Goal: Task Accomplishment & Management: Manage account settings

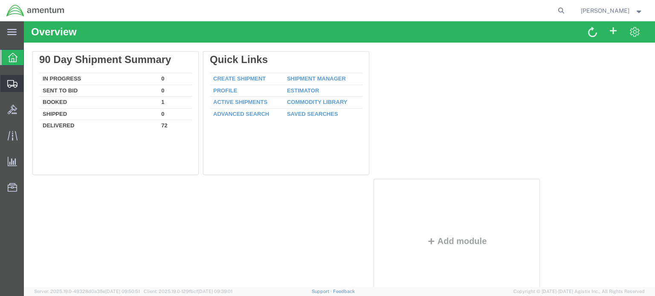
click at [0, 0] on span "Shipment Manager" at bounding box center [0, 0] width 0 height 0
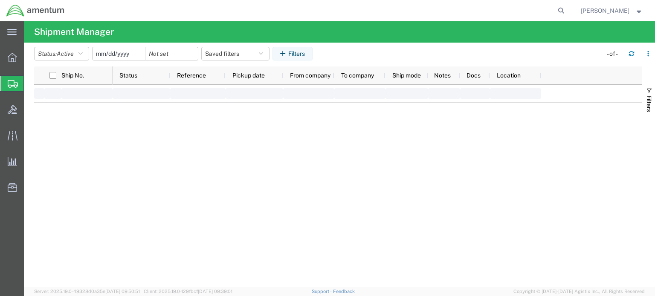
click at [0, 0] on span "Shipment Manager" at bounding box center [0, 0] width 0 height 0
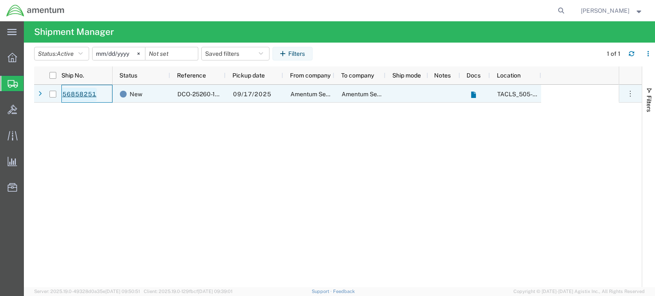
click at [86, 92] on link "56858251" at bounding box center [79, 95] width 35 height 14
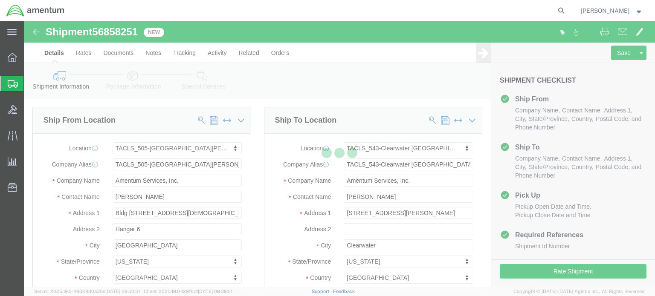
select select "42688"
select select "60191"
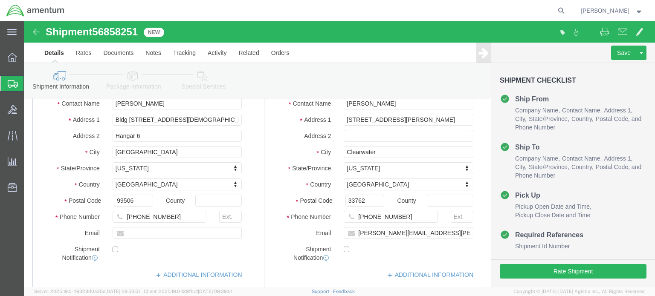
scroll to position [94, 0]
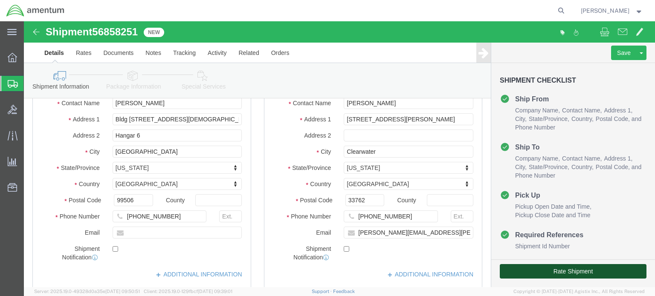
click button "Rate Shipment"
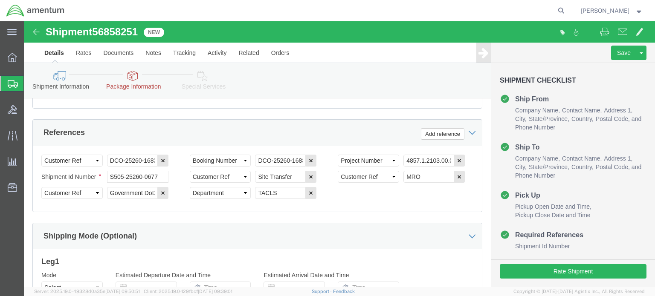
scroll to position [429, 0]
click icon
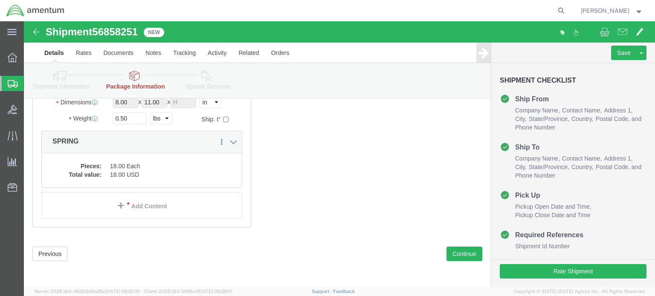
scroll to position [101, 0]
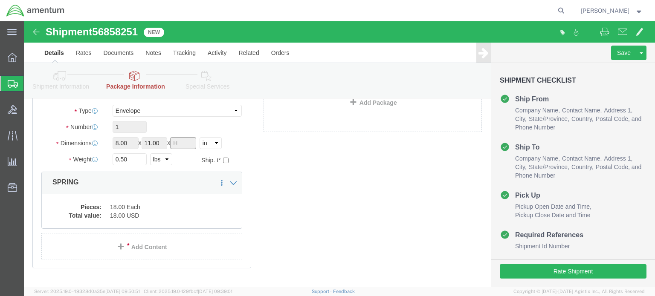
click input "Height : This field is required."
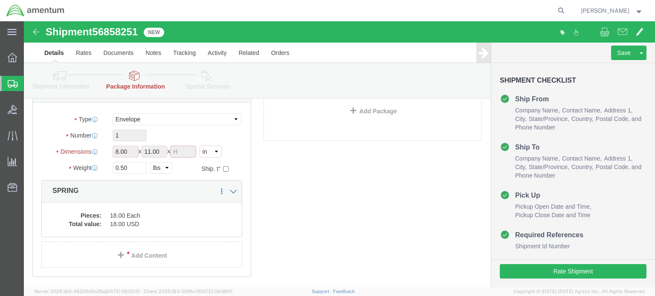
scroll to position [92, 0]
click input "Height : This field is required."
click select "Select cm ft in"
select select "CM"
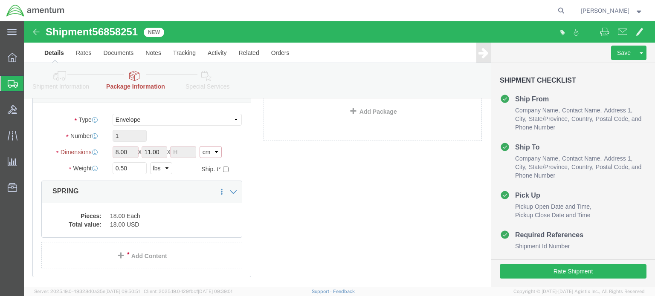
click select "Select cm ft in"
type input "20.32"
type input "27.94"
click select "Select cm ft in"
select select "IN"
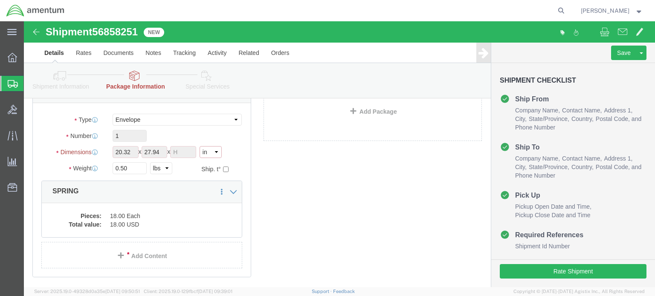
click select "Select cm ft in"
type input "8.00"
type input "11.00"
click input "Height : This field is required."
click input "1"
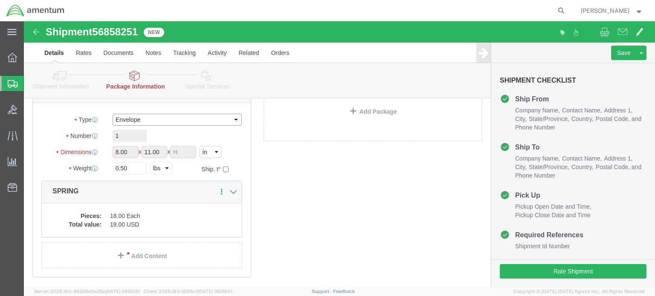
click select "Select BCK Boxes Bale(s) Basket(s) Bolt(s) Bottle(s) Buckets Bulk Bundle(s) Can…"
click input "8.00"
click input "11.00"
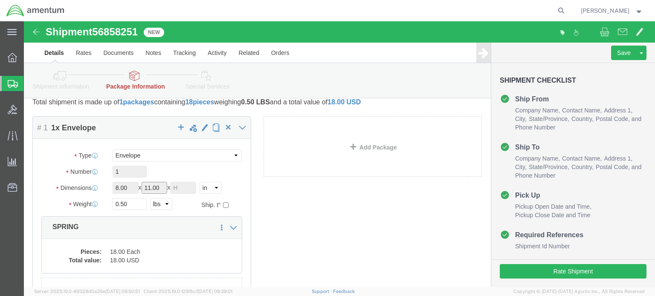
scroll to position [56, 0]
click span "button"
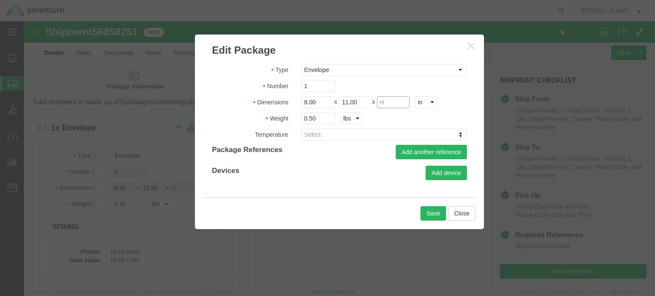
click input "text"
type input ".1"
click button "Save"
type input ".1"
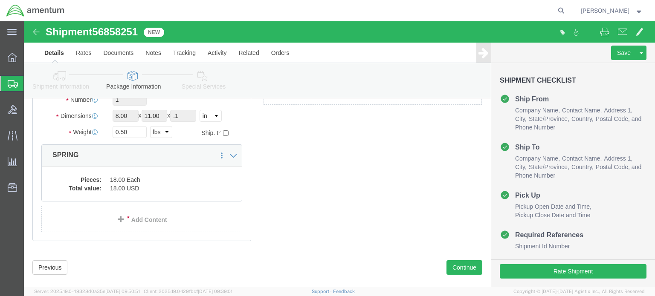
scroll to position [129, 0]
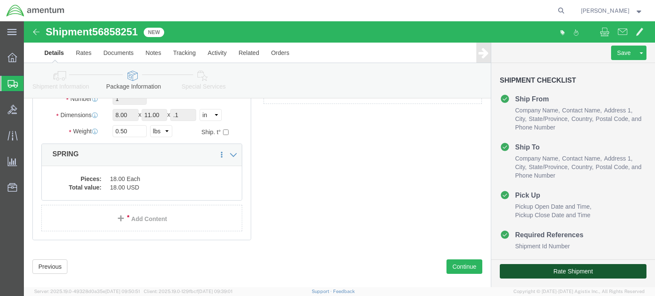
click button "Rate Shipment"
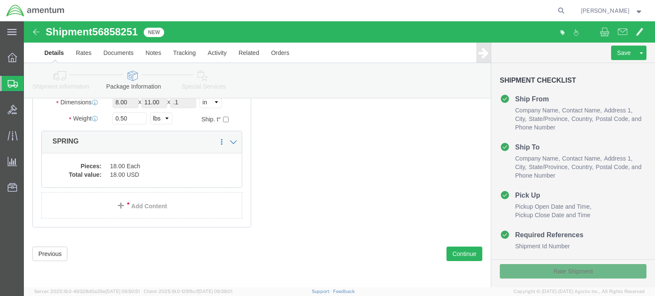
scroll to position [93, 0]
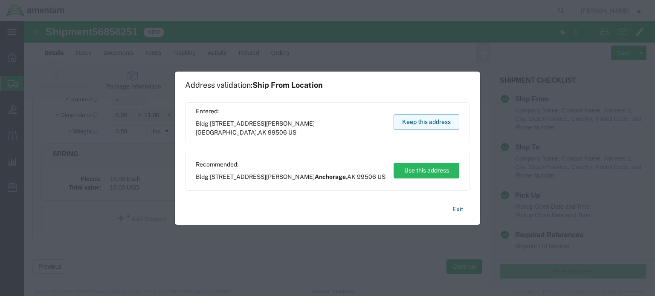
click at [424, 126] on button "Keep this address" at bounding box center [426, 122] width 66 height 16
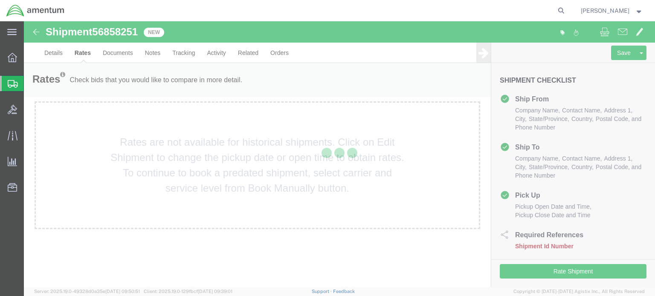
scroll to position [0, 0]
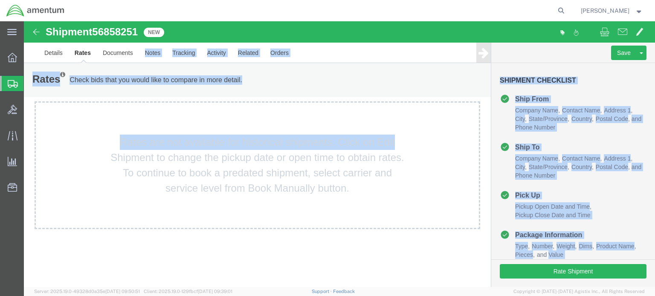
drag, startPoint x: 448, startPoint y: 147, endPoint x: 131, endPoint y: 42, distance: 334.5
click at [131, 42] on form "Shipment 56858251 New Details Rates Documents Notes Tracking Activity Related O…" at bounding box center [339, 125] width 631 height 208
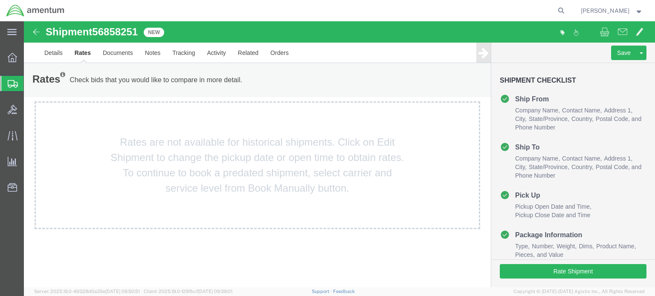
click at [72, 191] on div "Rates are not available for historical shipments. Click on Edit Shipment to cha…" at bounding box center [257, 165] width 445 height 128
click at [48, 50] on link "Details" at bounding box center [53, 53] width 30 height 20
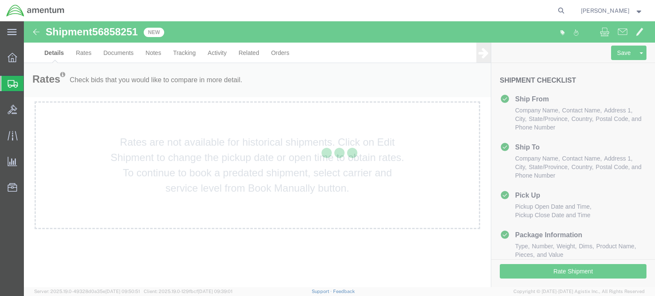
select select "42688"
select select "60191"
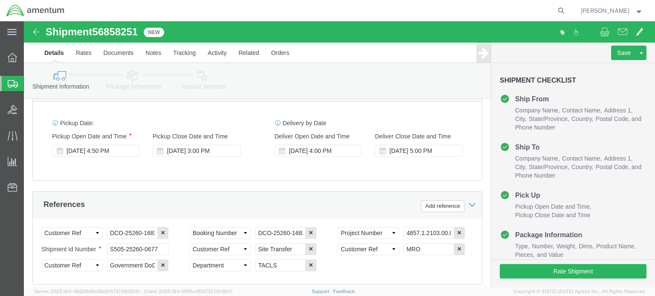
scroll to position [320, 0]
click icon
click div "[DATE] 4:50 PM"
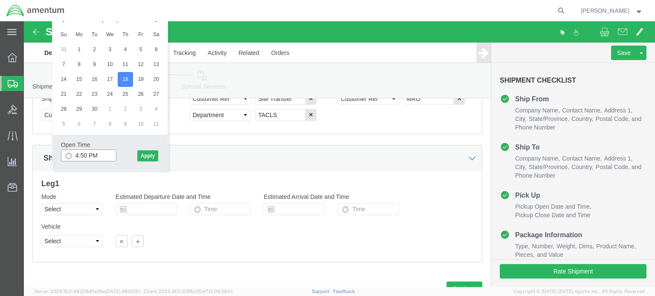
click input "4:50 PM"
click input "8:50 PM"
click input "8:00 PM"
type input "8:00 AM"
click button "Apply"
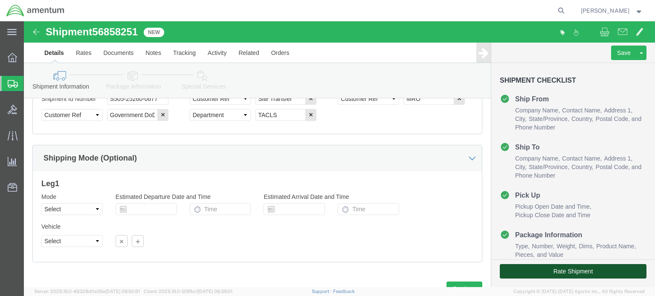
click button "Rate Shipment"
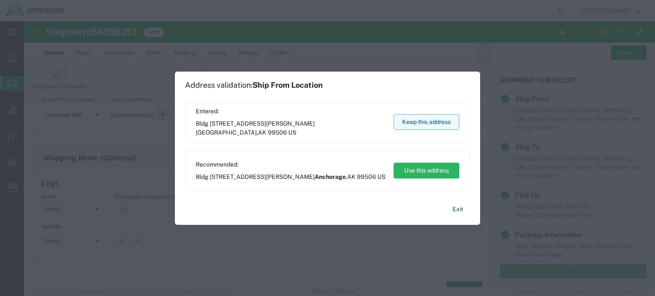
click at [431, 122] on button "Keep this address" at bounding box center [426, 122] width 66 height 16
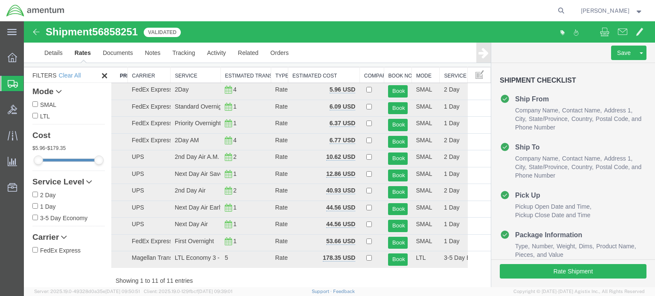
scroll to position [0, 0]
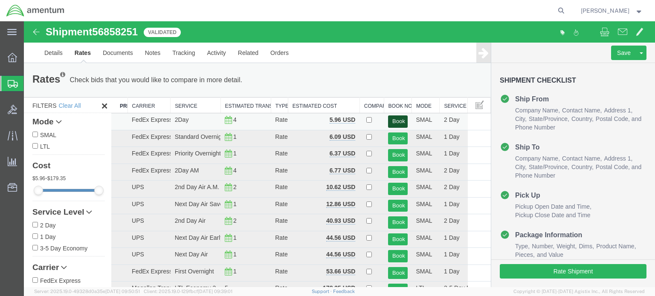
click at [393, 122] on button "Book" at bounding box center [397, 121] width 19 height 12
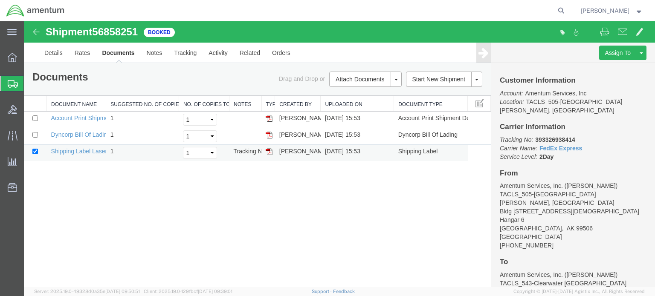
click at [77, 154] on td "Shipping Label Laser" at bounding box center [76, 153] width 59 height 17
click at [84, 149] on link "Shipping Label Laser" at bounding box center [79, 151] width 56 height 7
click at [270, 151] on img at bounding box center [268, 151] width 7 height 7
